Goal: Task Accomplishment & Management: Complete application form

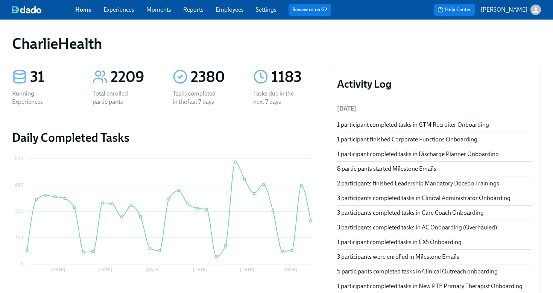
click at [238, 12] on link "Employees" at bounding box center [229, 9] width 28 height 7
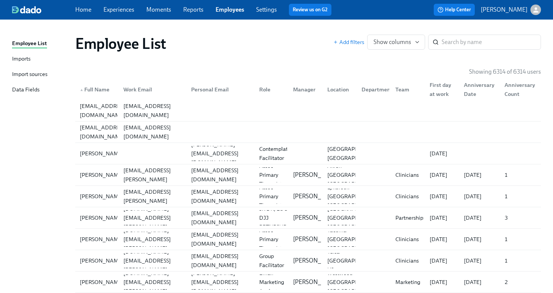
click at [232, 11] on link "Employees" at bounding box center [229, 9] width 29 height 7
click at [449, 42] on input "search" at bounding box center [490, 42] width 99 height 15
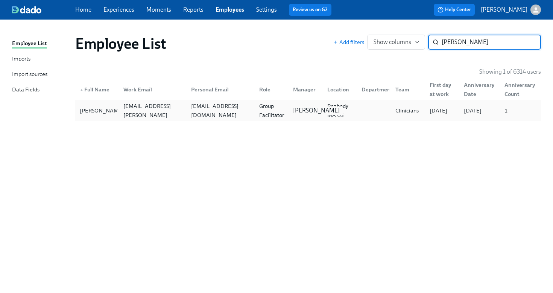
type input "[PERSON_NAME]"
click at [296, 106] on p "[PERSON_NAME]" at bounding box center [316, 110] width 47 height 8
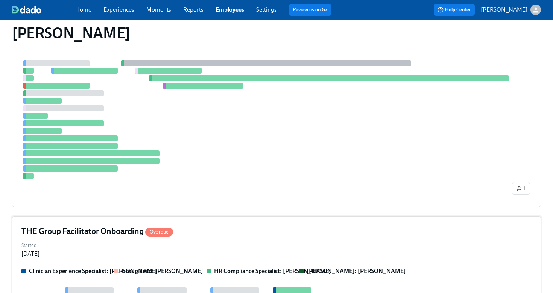
scroll to position [276, 0]
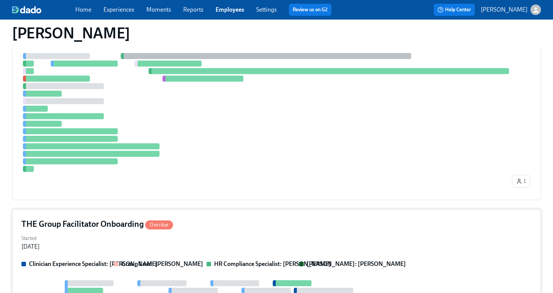
click at [277, 221] on div "THE Group Facilitator Onboarding Overdue" at bounding box center [276, 223] width 510 height 11
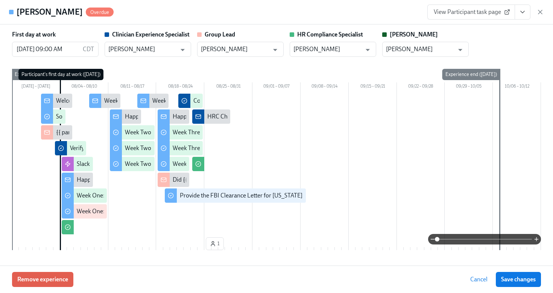
scroll to position [195, 0]
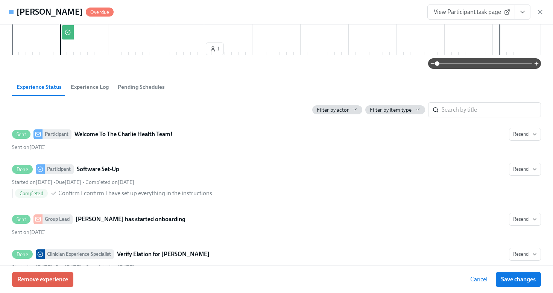
click at [525, 17] on button "View task page" at bounding box center [522, 12] width 16 height 15
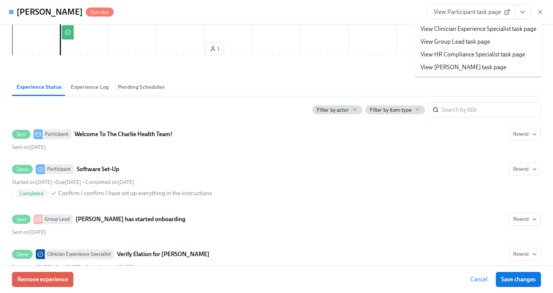
click at [491, 54] on link "View HR Compliance Specialist task page" at bounding box center [472, 54] width 105 height 8
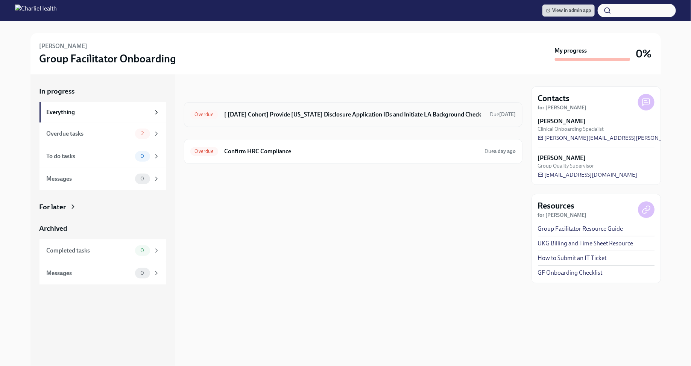
click at [342, 106] on div "Overdue [ Aug 4th Cohort] Provide Utah Disclosure Application IDs and Initiate …" at bounding box center [353, 114] width 338 height 25
click at [338, 118] on div "Overdue [ Aug 4th Cohort] Provide Utah Disclosure Application IDs and Initiate …" at bounding box center [353, 115] width 326 height 12
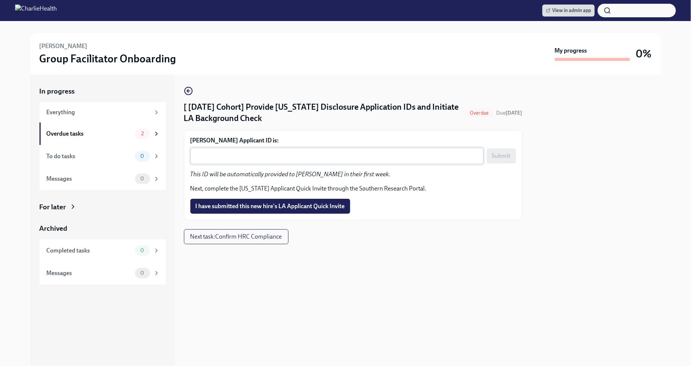
click at [250, 153] on textarea "Sergei Evans's Applicant ID is:" at bounding box center [337, 156] width 284 height 9
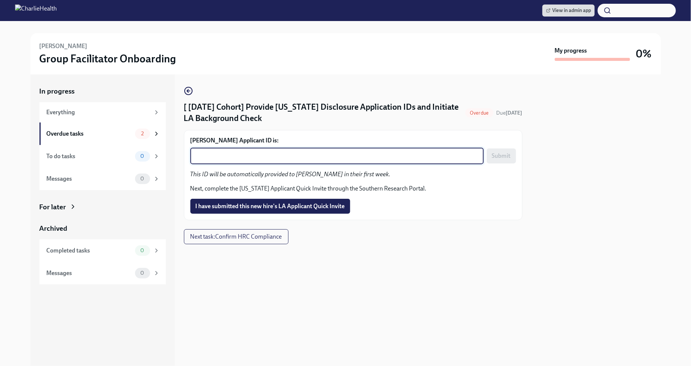
paste textarea "1244469"
type textarea "1244469"
click at [499, 154] on span "Submit" at bounding box center [501, 156] width 19 height 8
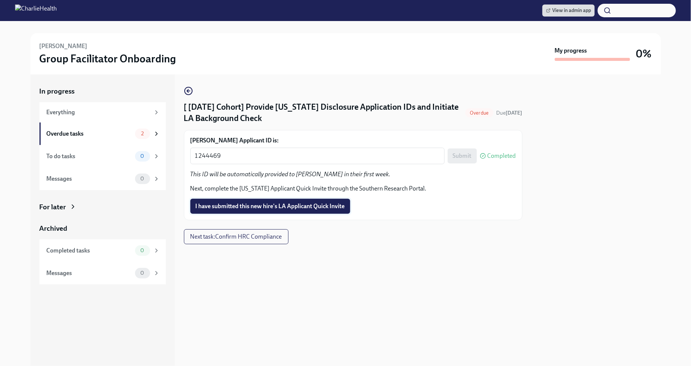
click at [320, 208] on span "I have submitted this new hire's LA Applicant Quick Invite" at bounding box center [270, 207] width 149 height 8
